Goal: Task Accomplishment & Management: Use online tool/utility

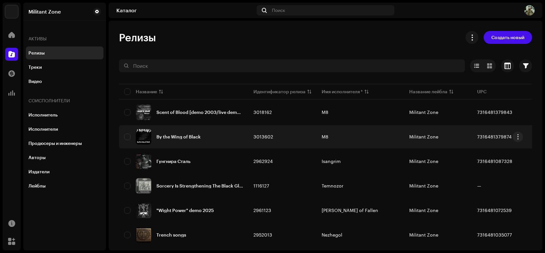
click at [193, 136] on div "By the Wing of Black" at bounding box center [178, 137] width 44 height 5
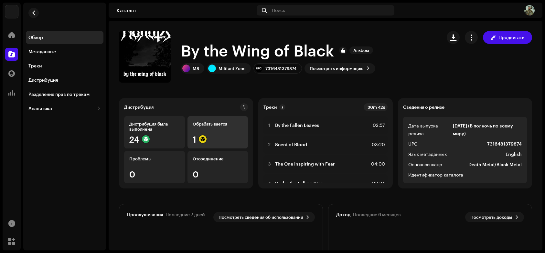
click at [228, 130] on div "Обрабатывается 1" at bounding box center [217, 132] width 61 height 32
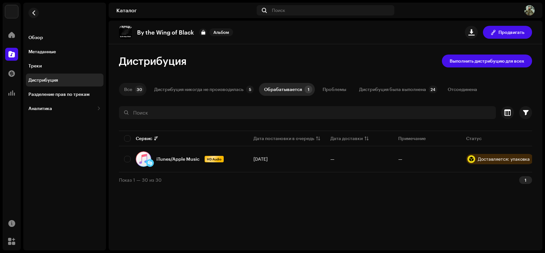
click at [136, 88] on p-badge "30" at bounding box center [139, 90] width 9 height 8
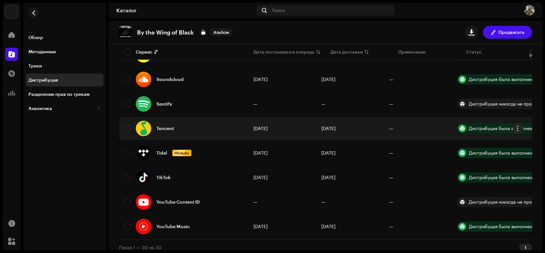
scroll to position [653, 0]
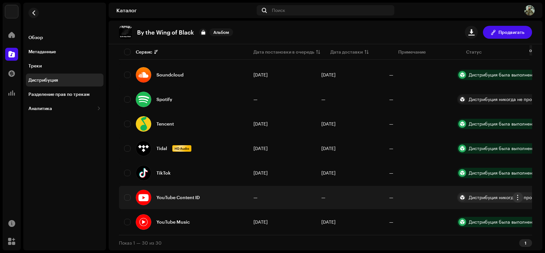
click at [521, 196] on button "button" at bounding box center [518, 198] width 10 height 10
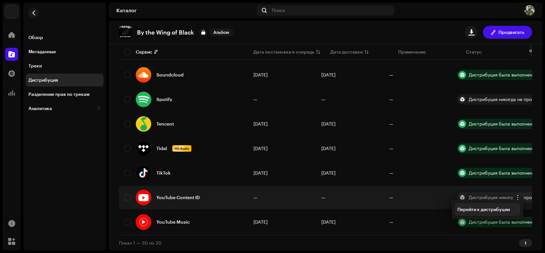
click at [507, 208] on span "Перейти к дистрибуции" at bounding box center [483, 209] width 52 height 5
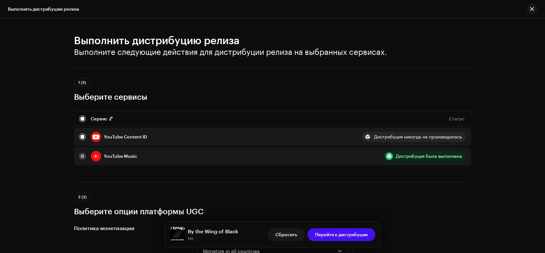
click at [455, 138] on div "Дистрибуция никогда не производилась" at bounding box center [418, 137] width 88 height 5
click at [104, 135] on div "YouTube Content ID" at bounding box center [125, 137] width 43 height 5
click at [83, 157] on div "YouTube Music" at bounding box center [215, 156] width 273 height 10
click at [82, 157] on div "YouTube Music" at bounding box center [215, 156] width 273 height 10
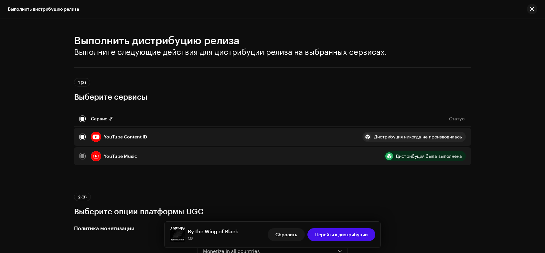
click at [100, 157] on div at bounding box center [96, 156] width 10 height 10
click at [81, 136] on input "checkbox" at bounding box center [82, 137] width 6 height 6
checkbox input "false"
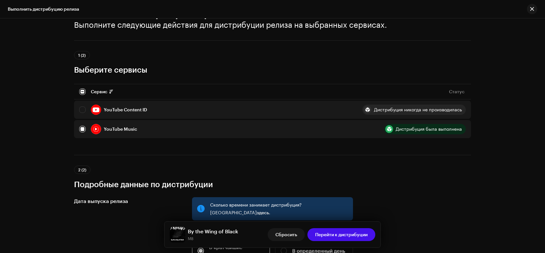
scroll to position [32, 0]
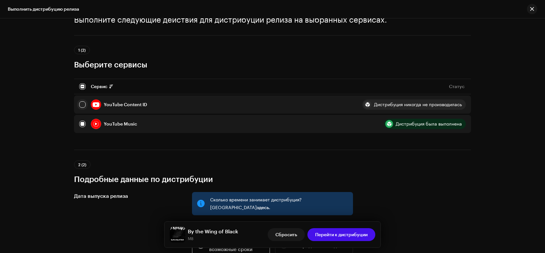
click at [82, 107] on input "Row Unselected" at bounding box center [82, 104] width 6 height 6
checkbox input "true"
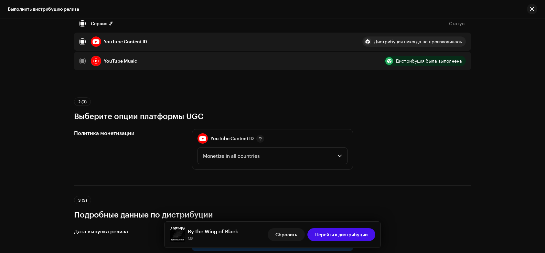
scroll to position [97, 0]
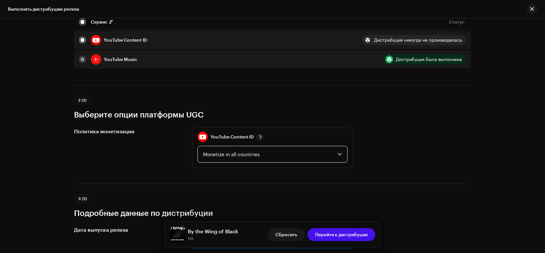
click at [283, 152] on span "Monetize in all countries" at bounding box center [270, 154] width 134 height 16
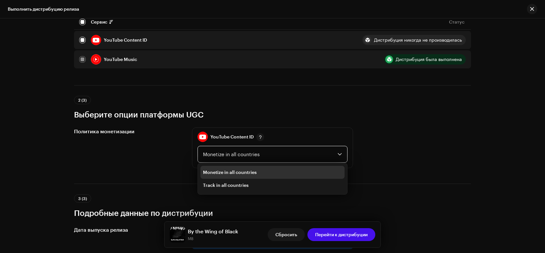
click at [283, 152] on span "Monetize in all countries" at bounding box center [270, 154] width 134 height 16
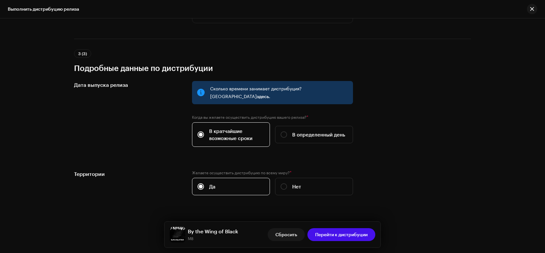
scroll to position [245, 0]
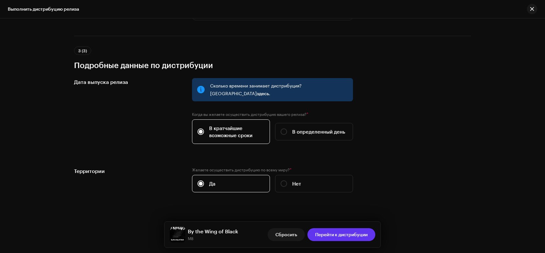
click at [340, 237] on span "Перейти к дистрибуции" at bounding box center [341, 234] width 52 height 13
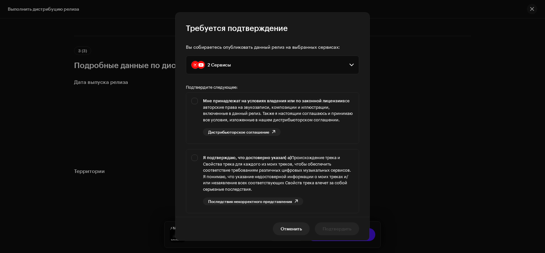
click at [218, 69] on div "2 Сервисы" at bounding box center [210, 65] width 39 height 8
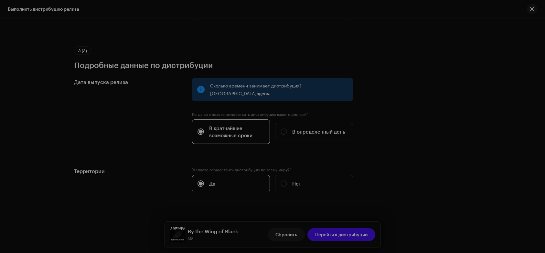
click at [441, 75] on div "Требуется подтверждение Вы собираетесь опубликовать данный релиз на выбранных с…" at bounding box center [272, 126] width 545 height 253
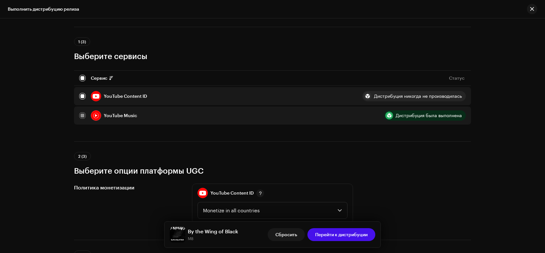
scroll to position [0, 0]
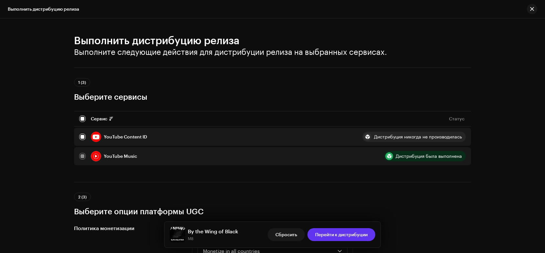
click at [326, 236] on span "Перейти к дистрибуции" at bounding box center [341, 234] width 52 height 13
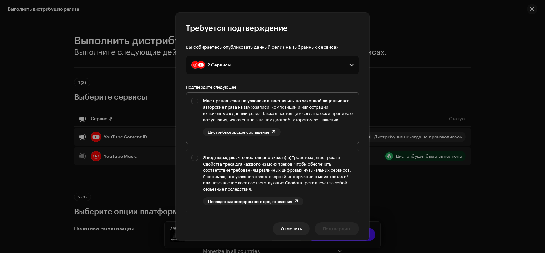
click at [193, 100] on div "Мне принадлежат на условиях владения или по законной лицензии все авторские пра…" at bounding box center [272, 117] width 173 height 48
checkbox input "true"
click at [196, 163] on div "Я подтверждаю, что достоверно указал(-а) Происхождение трека и Свойства трека д…" at bounding box center [272, 180] width 173 height 61
checkbox input "true"
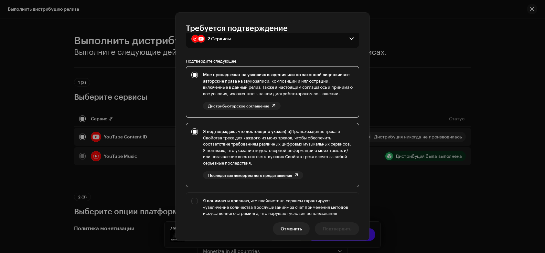
scroll to position [121, 0]
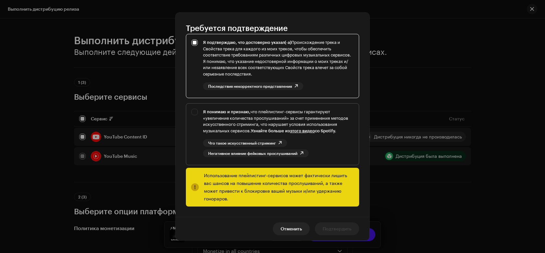
click at [196, 112] on div "Я понимаю и признаю, что плейлистинг-сервисы гарантируют «увеличение количества…" at bounding box center [272, 133] width 173 height 59
checkbox input "true"
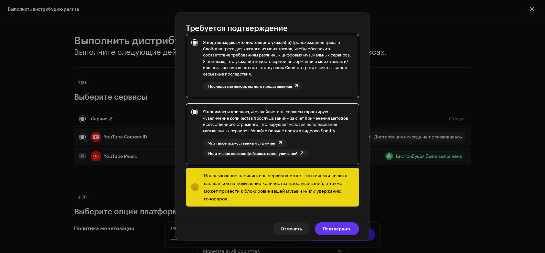
click at [331, 229] on span "Подтвердить" at bounding box center [337, 229] width 29 height 13
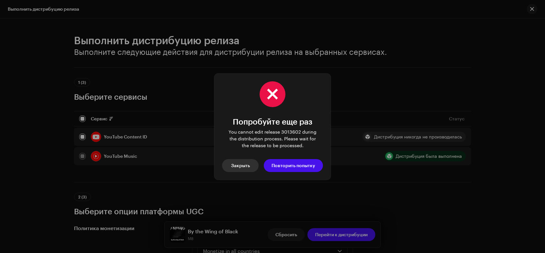
click at [243, 166] on span "Закрыть" at bounding box center [240, 165] width 19 height 13
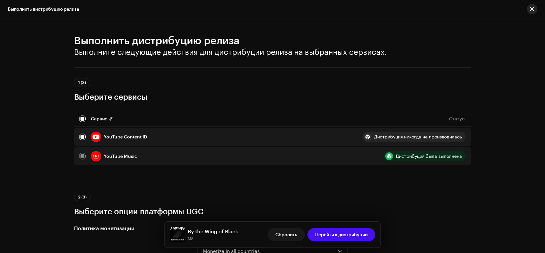
click at [532, 9] on span "button" at bounding box center [532, 8] width 4 height 5
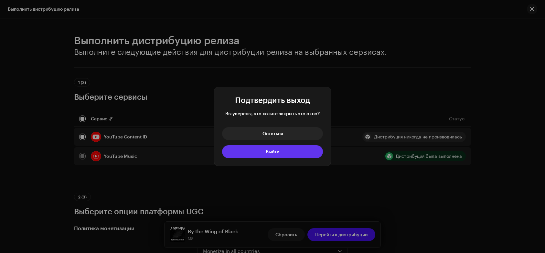
click at [286, 152] on button "Выйти" at bounding box center [272, 151] width 101 height 13
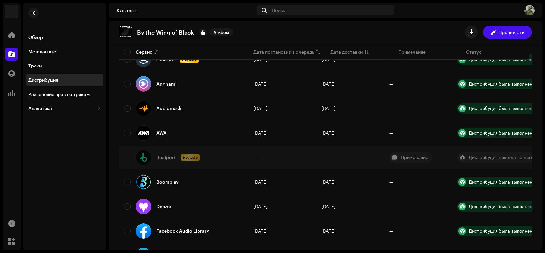
scroll to position [0, 0]
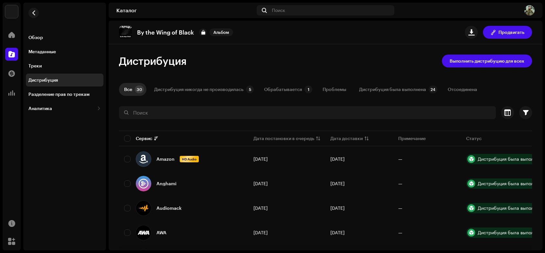
click at [8, 55] on div at bounding box center [11, 54] width 13 height 13
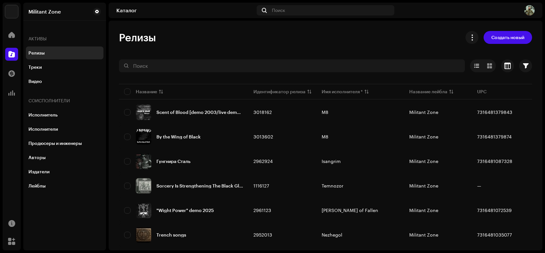
click at [10, 54] on span at bounding box center [11, 54] width 6 height 5
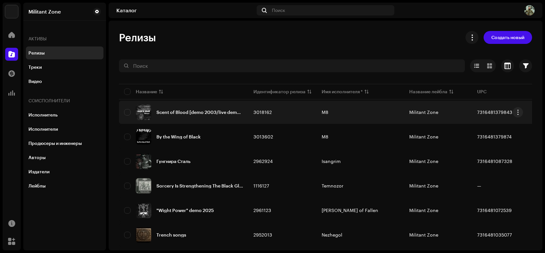
click at [224, 115] on div "Scent of Blood [demo 2003/live demo 2003]" at bounding box center [183, 113] width 119 height 16
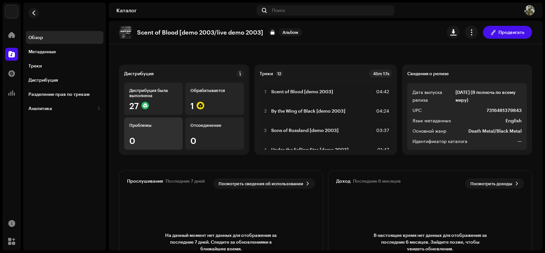
scroll to position [28, 0]
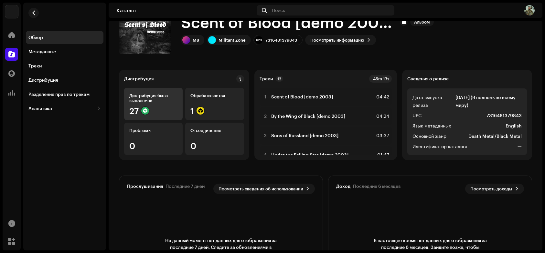
click at [160, 107] on div "27" at bounding box center [153, 111] width 48 height 8
